Goal: Task Accomplishment & Management: Complete application form

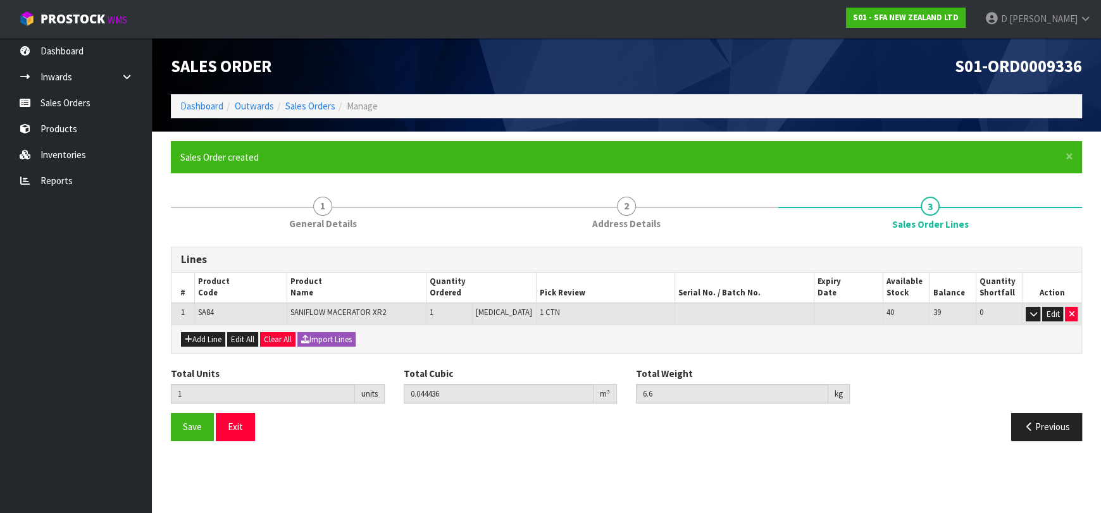
drag, startPoint x: 656, startPoint y: 81, endPoint x: 625, endPoint y: 88, distance: 32.4
click at [625, 88] on div "Sales Order S01-ORD0009336" at bounding box center [626, 66] width 930 height 56
drag, startPoint x: 368, startPoint y: 37, endPoint x: 356, endPoint y: 13, distance: 27.5
click at [356, 13] on nav "Toggle navigation ProStock WMS S01 - SFA NEW ZEALAND LTD [PERSON_NAME] Logout" at bounding box center [550, 19] width 1101 height 39
drag, startPoint x: 354, startPoint y: 15, endPoint x: 994, endPoint y: 137, distance: 651.5
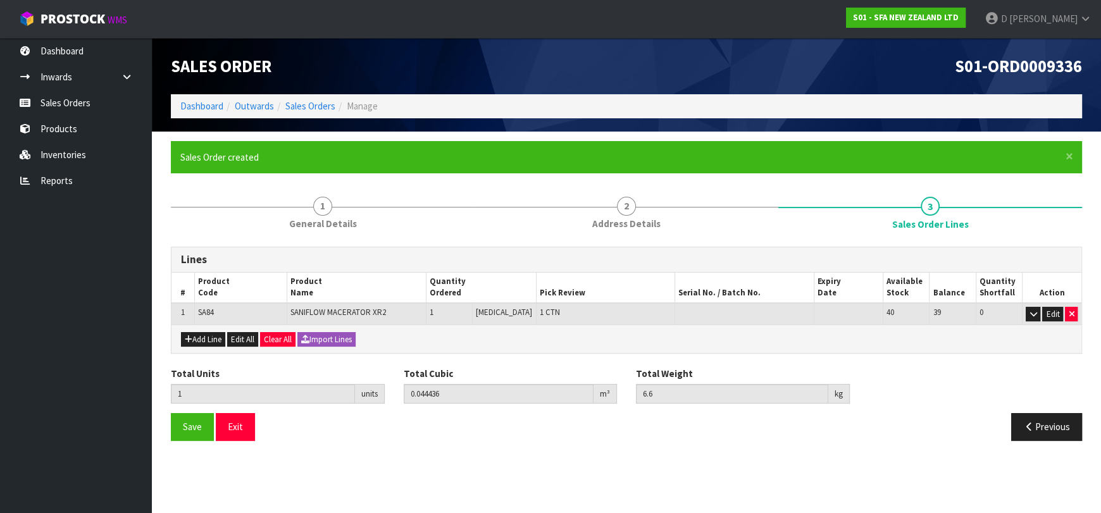
click at [994, 137] on section "× Close Sales Order created 1 General Details 2 Address Details 3 Sales Order L…" at bounding box center [626, 296] width 949 height 328
click at [245, 336] on button "Edit All" at bounding box center [242, 339] width 31 height 15
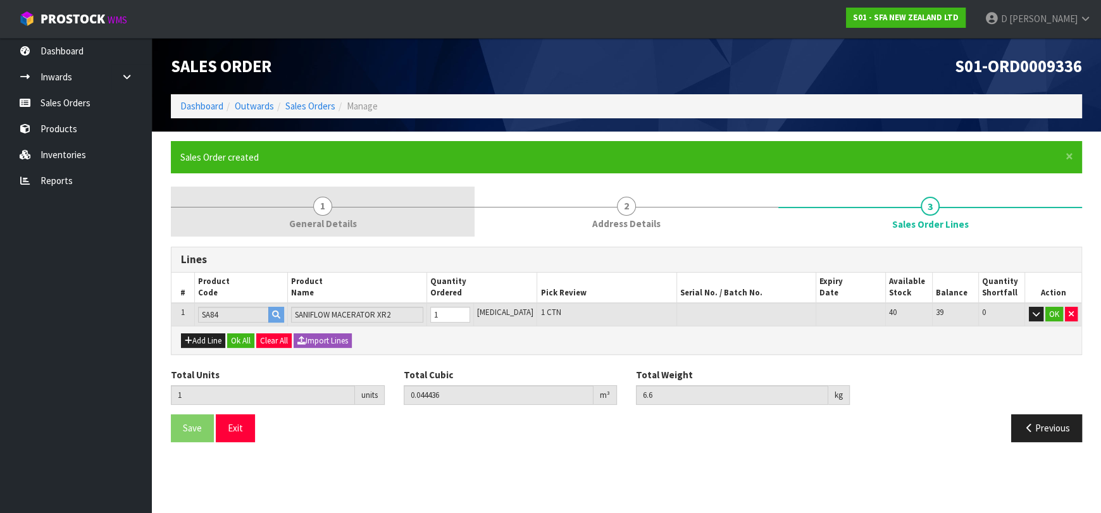
click at [359, 209] on link "1 General Details" at bounding box center [323, 212] width 304 height 50
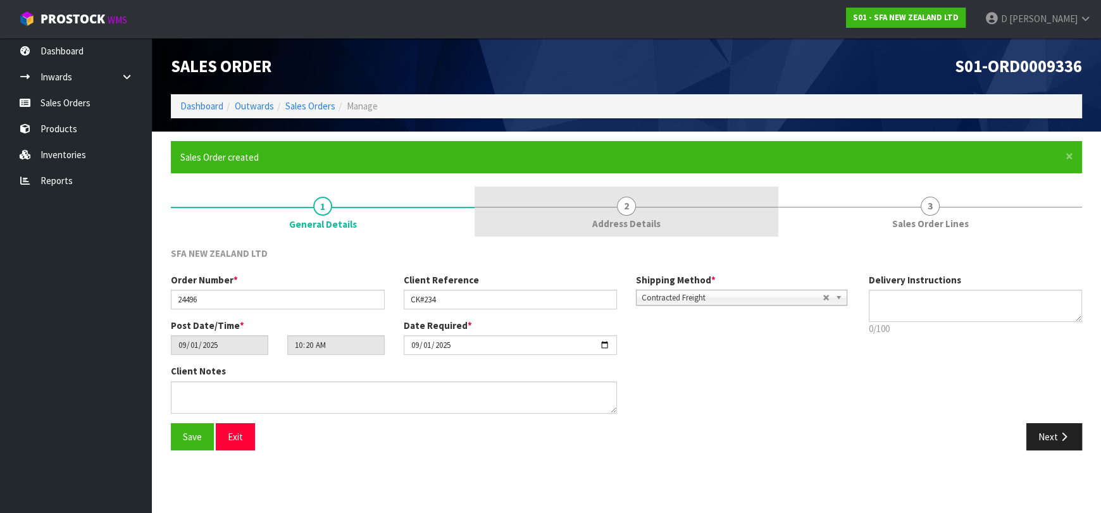
click at [625, 227] on span "Address Details" at bounding box center [626, 223] width 68 height 13
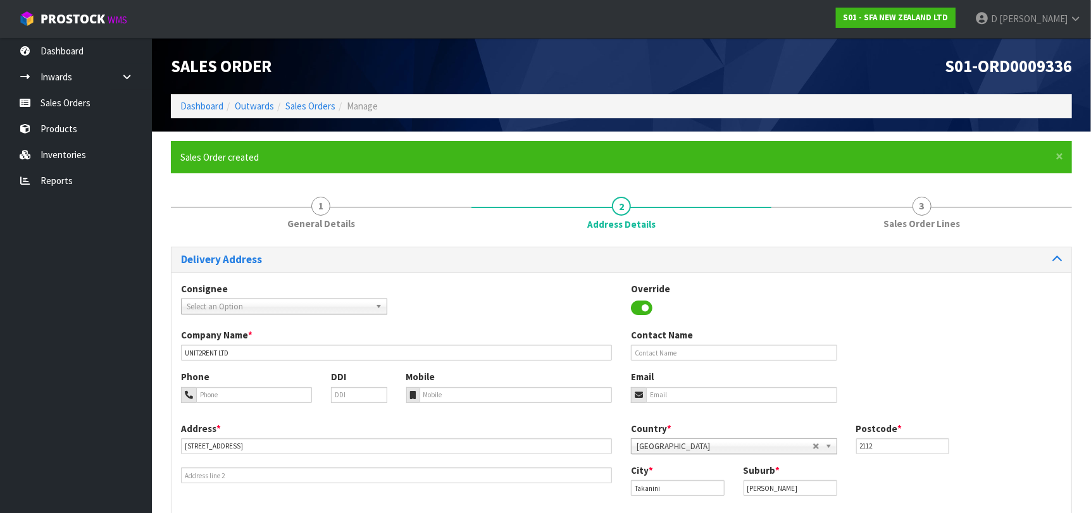
click at [309, 99] on ol "Dashboard Outwards Sales Orders Manage" at bounding box center [621, 105] width 901 height 23
click at [312, 103] on link "Sales Orders" at bounding box center [310, 106] width 50 height 12
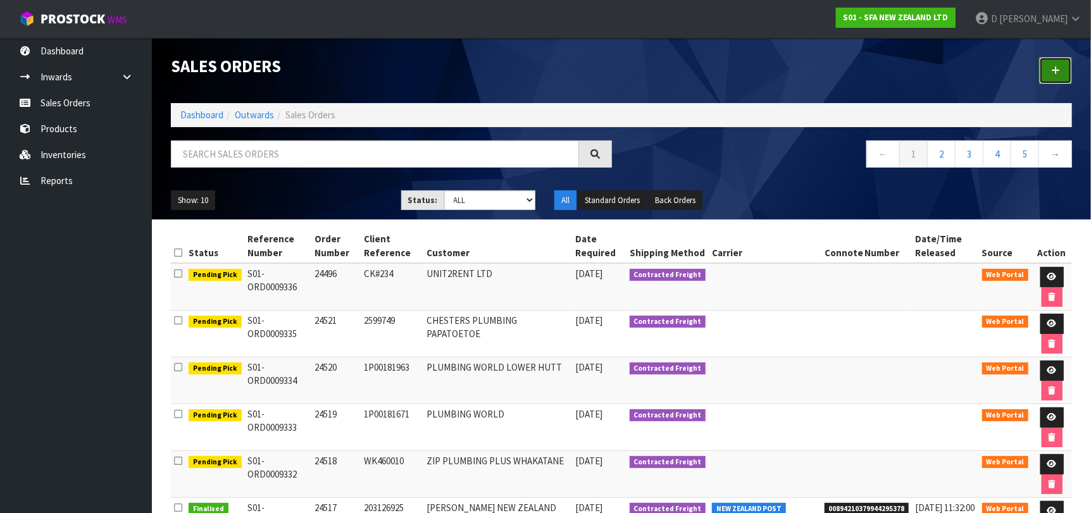
click at [1045, 69] on link at bounding box center [1055, 70] width 33 height 27
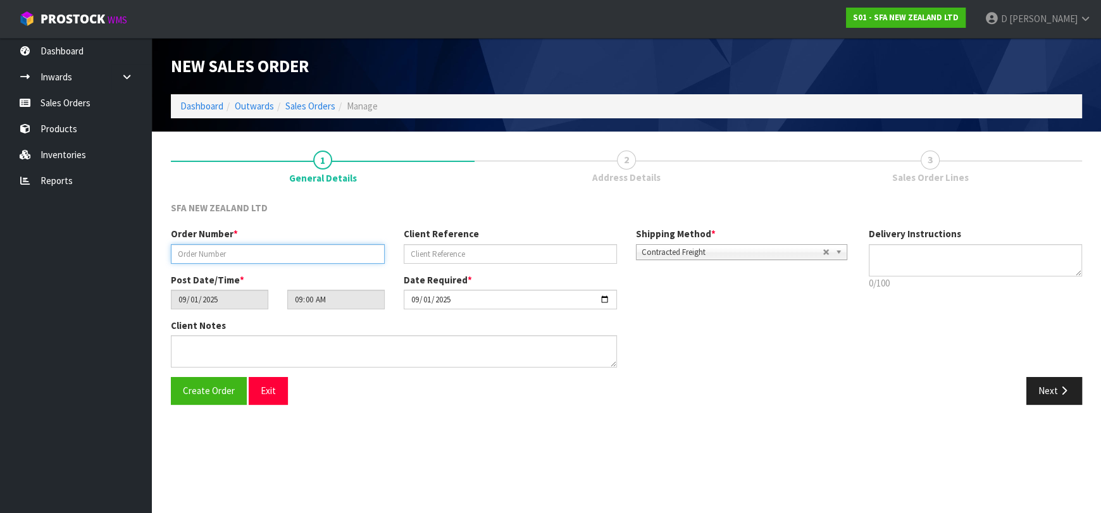
click at [284, 250] on input "text" at bounding box center [278, 254] width 214 height 20
type input "24522"
paste input "74318"
type input "74318"
drag, startPoint x: 1071, startPoint y: 363, endPoint x: 1070, endPoint y: 378, distance: 14.6
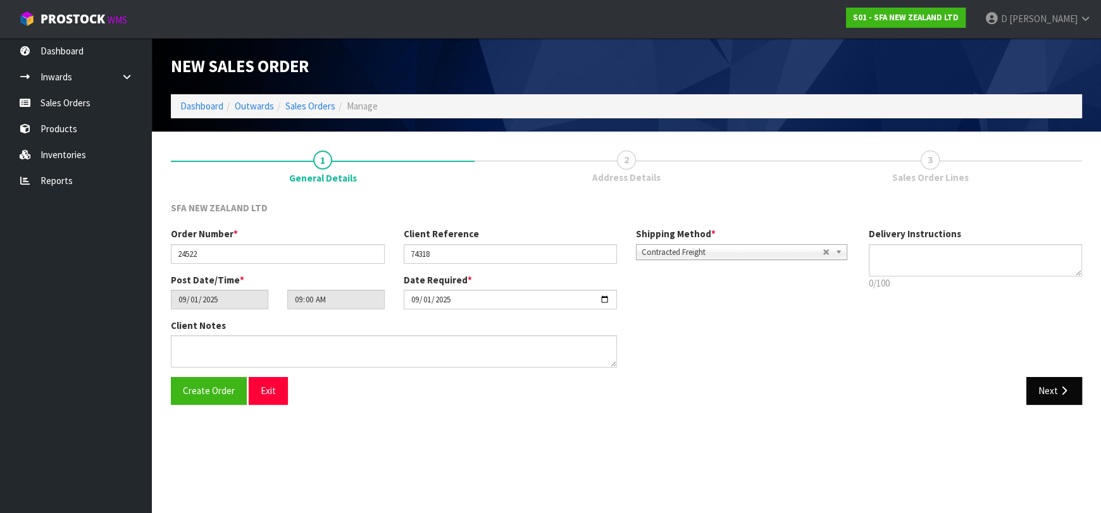
click at [1071, 373] on div "Order Number * 24522 Client Reference 74318 Shipping Method * Pickup Contracted…" at bounding box center [626, 302] width 930 height 150
click at [1068, 383] on button "Next" at bounding box center [1054, 390] width 56 height 27
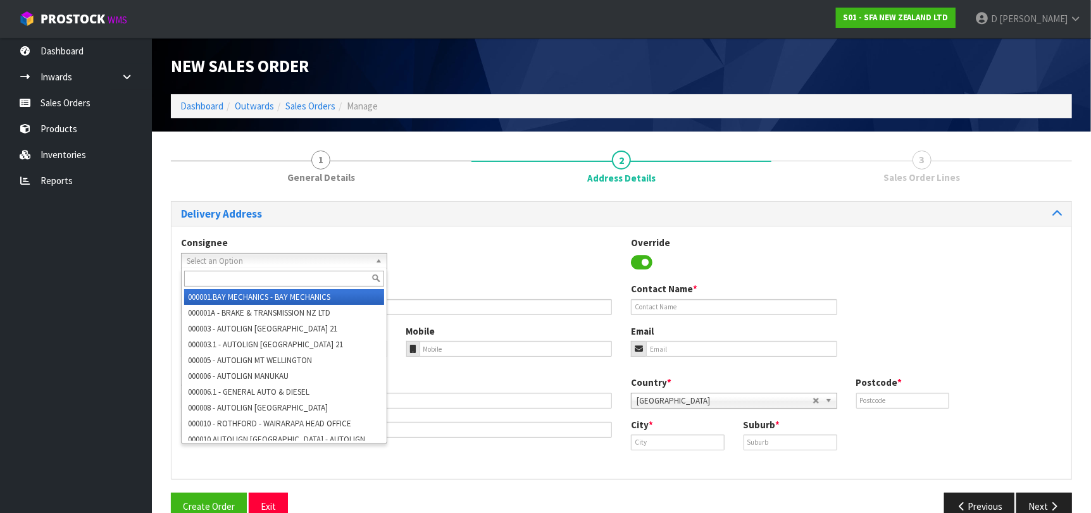
click at [370, 254] on link "Select an Option" at bounding box center [284, 261] width 206 height 16
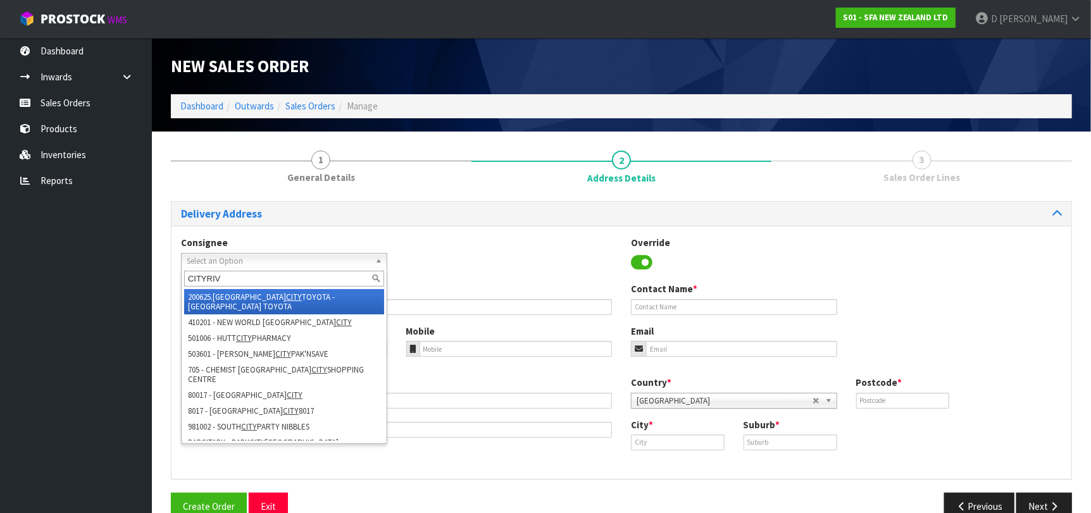
type input "CITYRIVE"
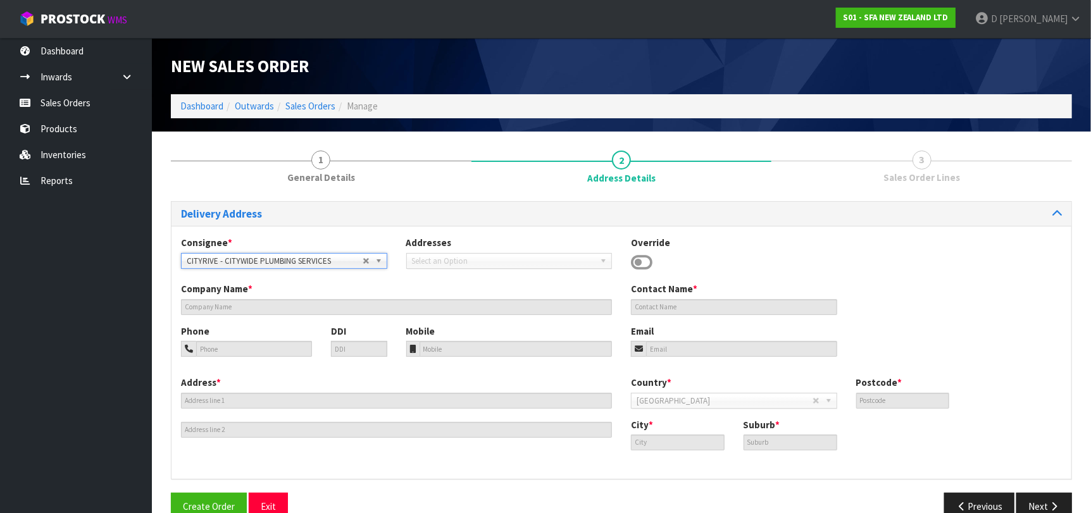
type input "CITYWIDE PLUMBING SERVICES"
type input "GROUND FLOOR [STREET_ADDRESS]"
type input "0632"
type input "[GEOGRAPHIC_DATA]"
type input "ROSEDALE"
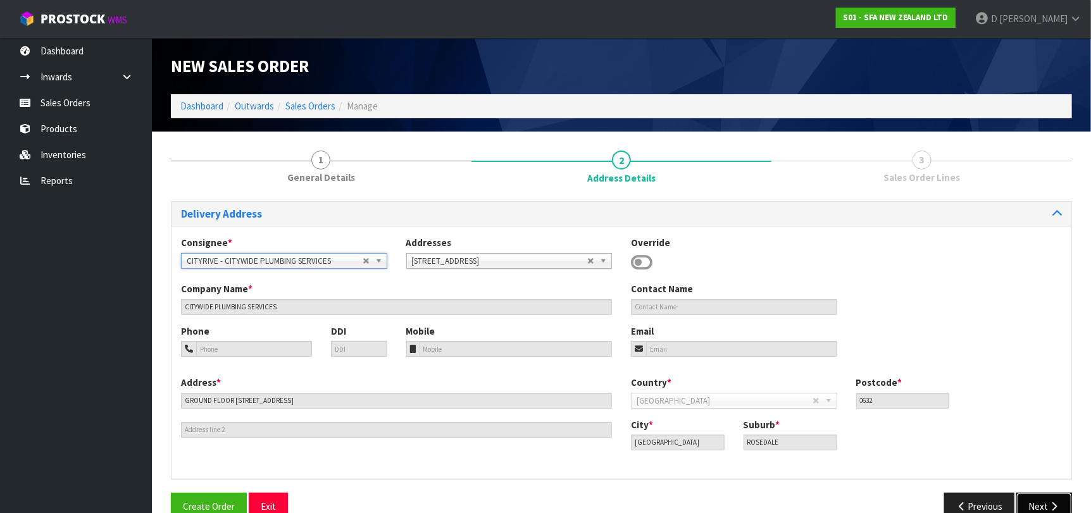
drag, startPoint x: 1032, startPoint y: 503, endPoint x: 897, endPoint y: 460, distance: 142.1
click at [1031, 503] on button "Next" at bounding box center [1044, 506] width 56 height 27
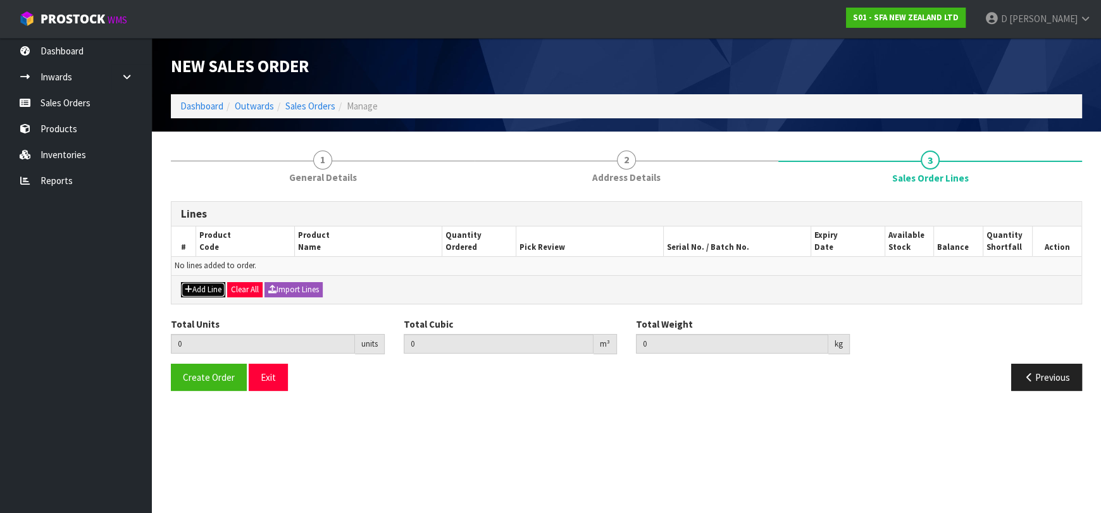
click at [203, 283] on button "Add Line" at bounding box center [203, 289] width 44 height 15
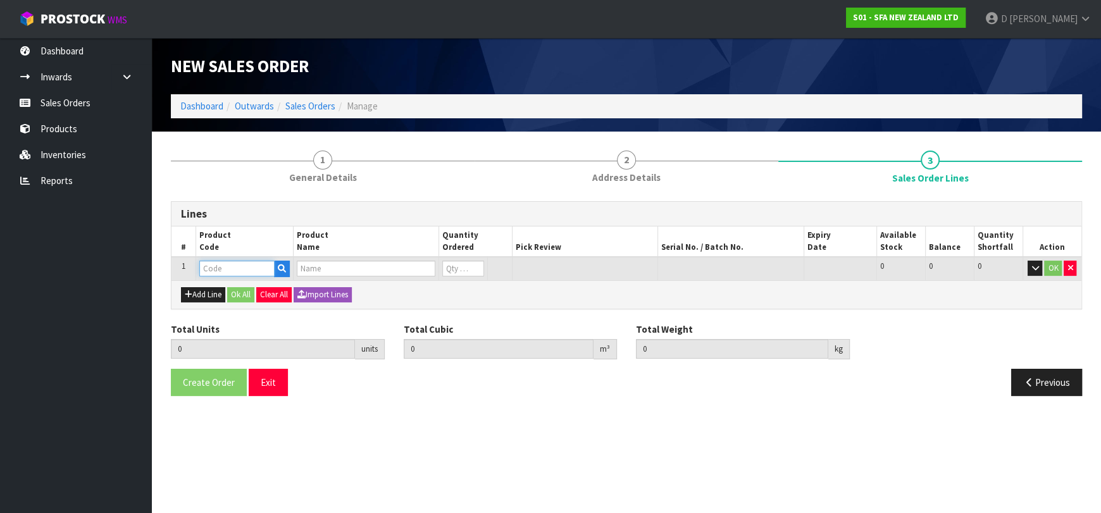
click at [216, 264] on input "text" at bounding box center [236, 269] width 75 height 16
type input "SA98"
type input "0.000000"
type input "0.000"
type input "SANIPLUS SEWAGE MACERATOR PUMP"
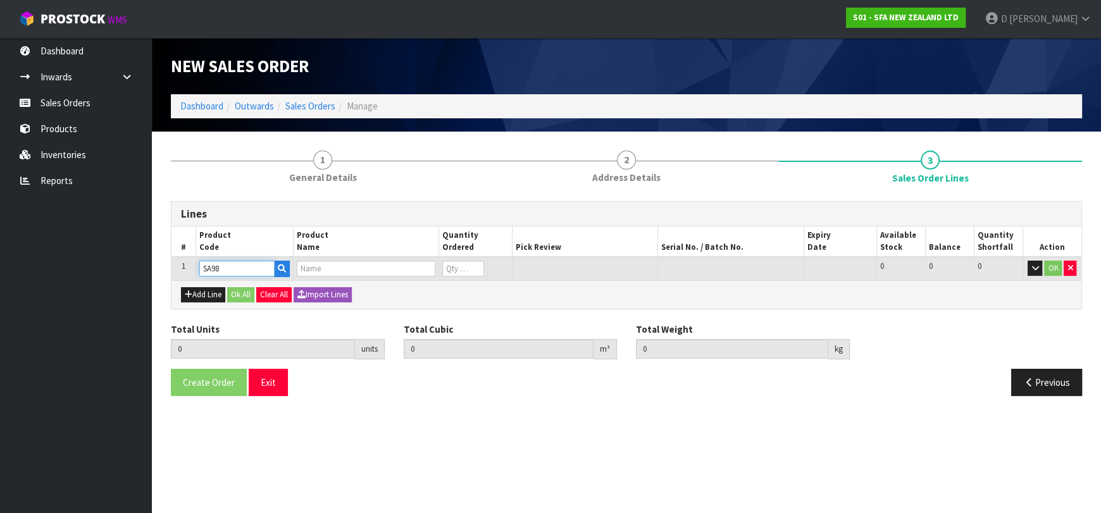
type input "0"
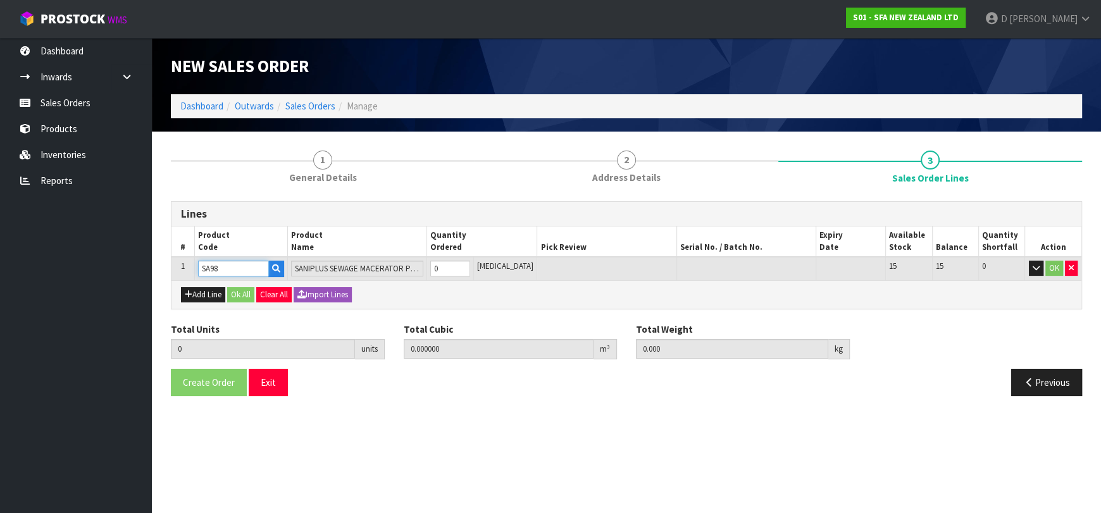
type input "SA98"
type input "1"
type input "0.04488"
type input "7.25"
type input "1"
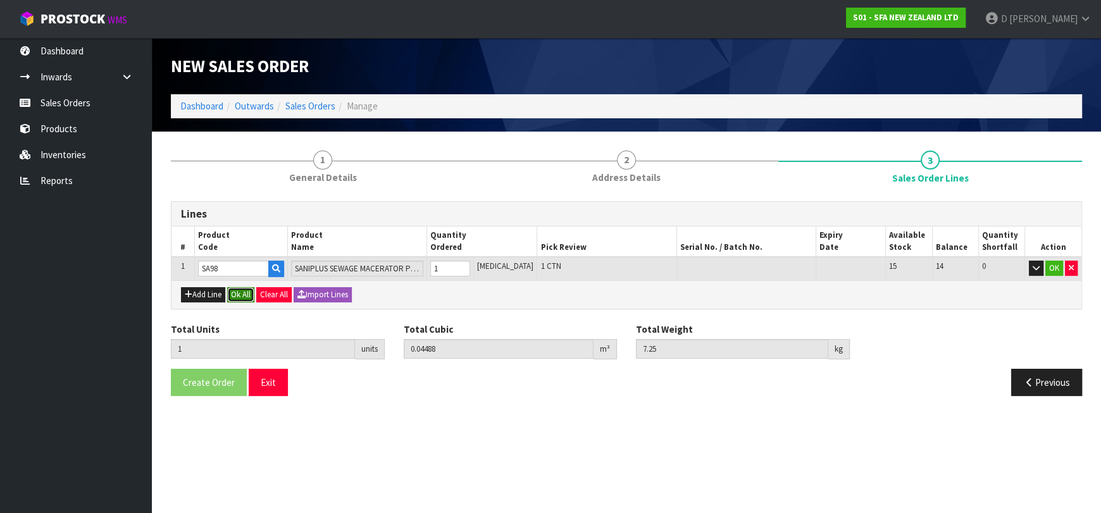
click at [239, 296] on button "Ok All" at bounding box center [240, 294] width 27 height 15
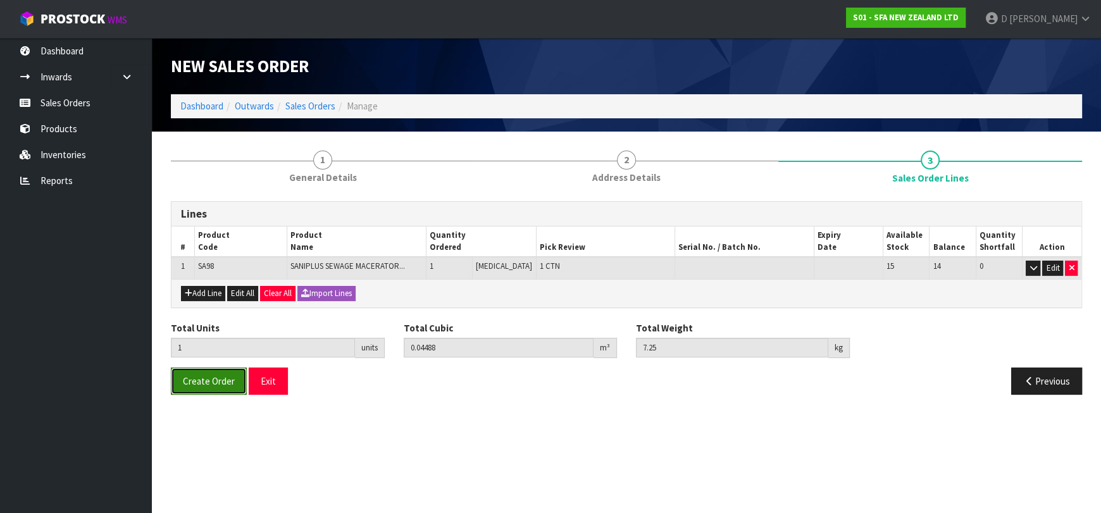
click at [192, 377] on span "Create Order" at bounding box center [209, 381] width 52 height 12
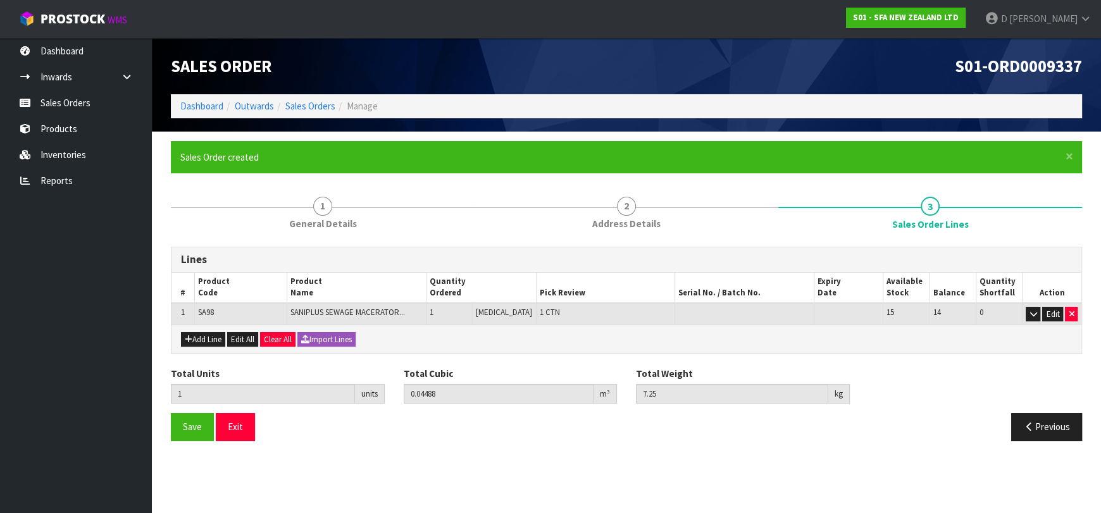
click at [584, 266] on div "Lines" at bounding box center [627, 259] width 910 height 25
click at [311, 106] on link "Sales Orders" at bounding box center [310, 106] width 50 height 12
